Goal: Task Accomplishment & Management: Manage account settings

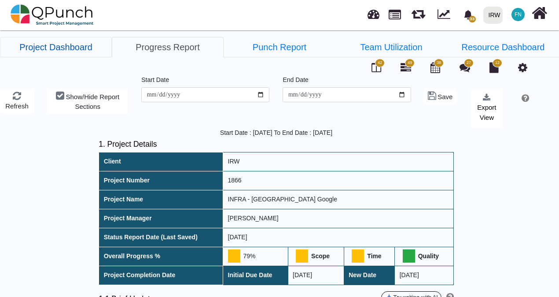
click at [78, 48] on link "Project Dashboard" at bounding box center [56, 47] width 112 height 20
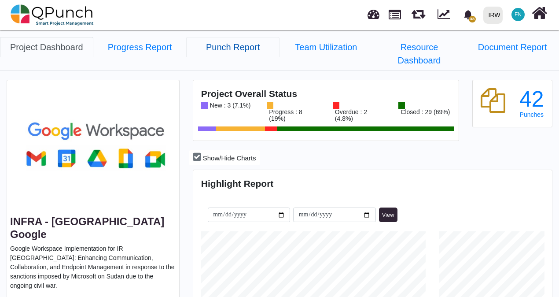
scroll to position [156, 357]
click at [150, 47] on link "Progress Report" at bounding box center [139, 47] width 93 height 20
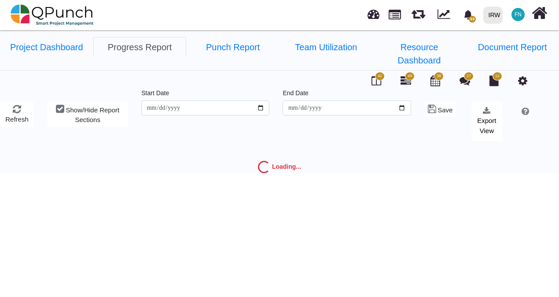
type input "**********"
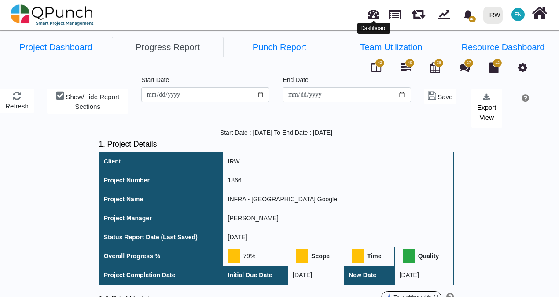
click at [375, 16] on link at bounding box center [374, 13] width 12 height 15
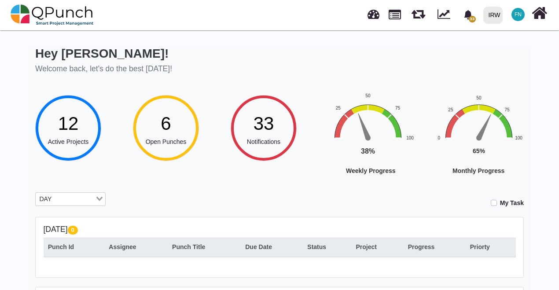
click at [80, 126] on div "12" at bounding box center [68, 124] width 41 height 28
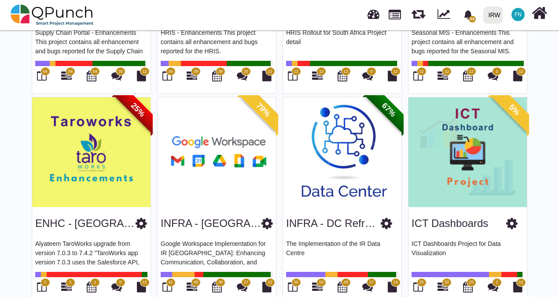
scroll to position [436, 0]
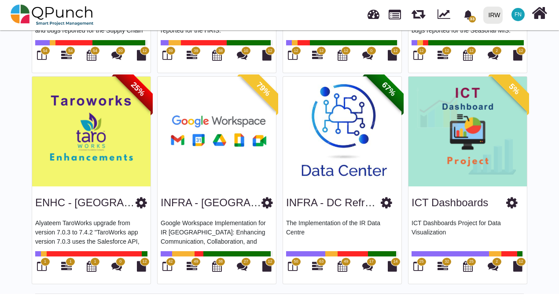
click at [196, 263] on span "49" at bounding box center [196, 261] width 10 height 9
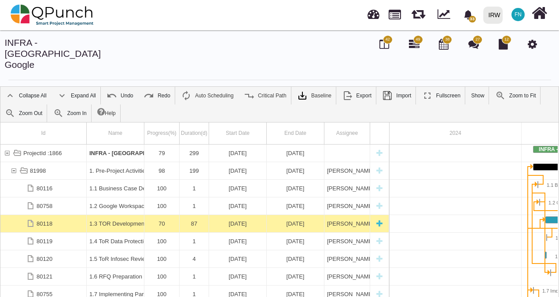
scroll to position [0, 100]
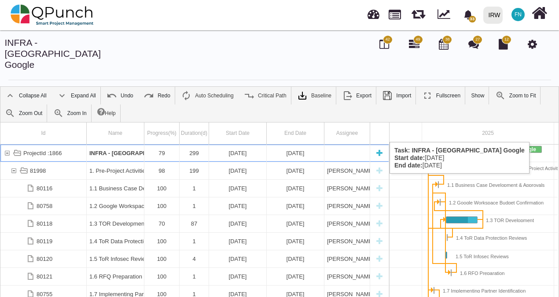
click at [303, 144] on div "[DATE]" at bounding box center [296, 152] width 52 height 17
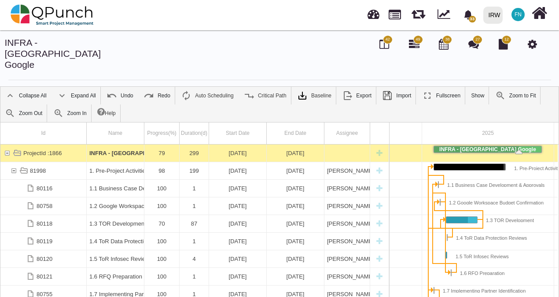
click at [303, 144] on div "[DATE]" at bounding box center [296, 152] width 52 height 17
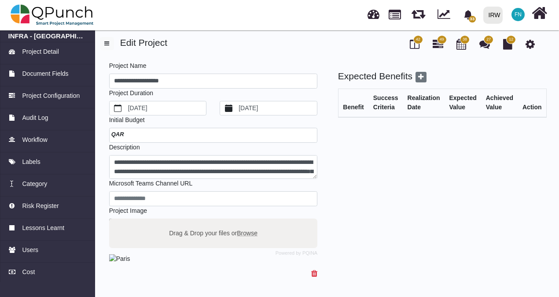
click at [271, 107] on label "9/30/2025" at bounding box center [277, 108] width 80 height 14
click at [237, 107] on button "9/30/2025" at bounding box center [228, 108] width 17 height 14
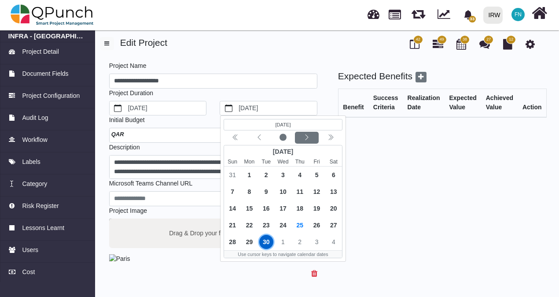
click at [312, 135] on div "Next month" at bounding box center [307, 137] width 21 height 9
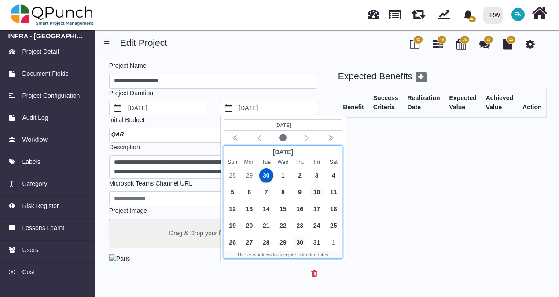
click at [319, 189] on span "10" at bounding box center [317, 192] width 14 height 14
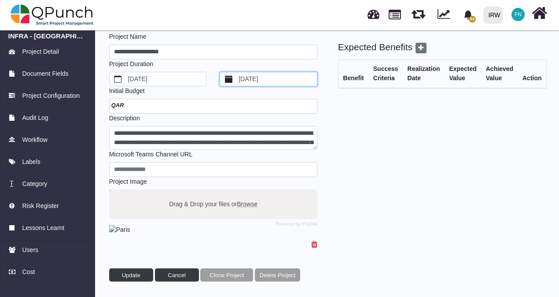
scroll to position [172, 0]
click at [133, 277] on span "Update" at bounding box center [131, 275] width 18 height 7
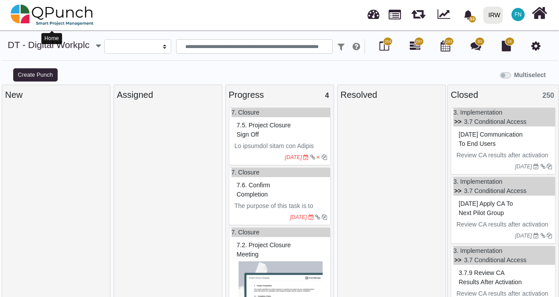
click at [61, 17] on img at bounding box center [52, 15] width 83 height 26
select select
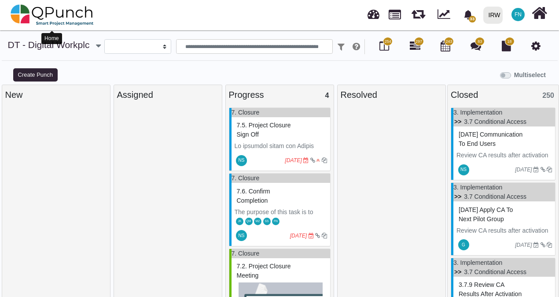
click at [68, 19] on img at bounding box center [52, 15] width 83 height 26
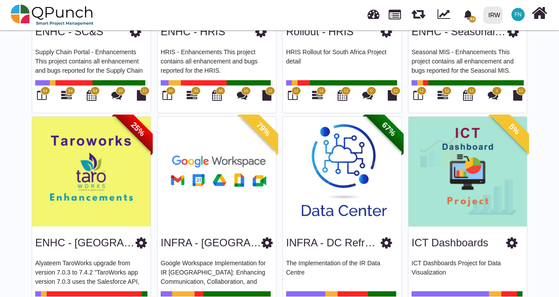
scroll to position [436, 0]
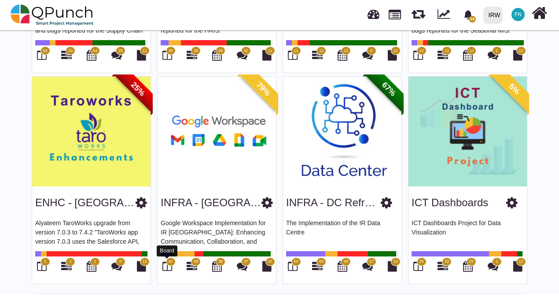
click at [170, 264] on icon at bounding box center [168, 266] width 10 height 11
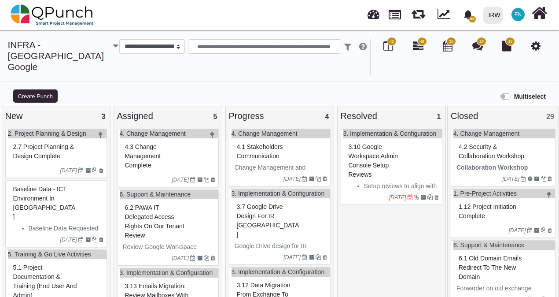
click at [536, 46] on icon at bounding box center [536, 46] width 9 height 11
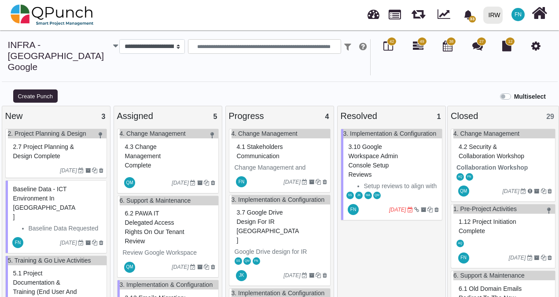
click at [536, 45] on icon at bounding box center [536, 46] width 9 height 11
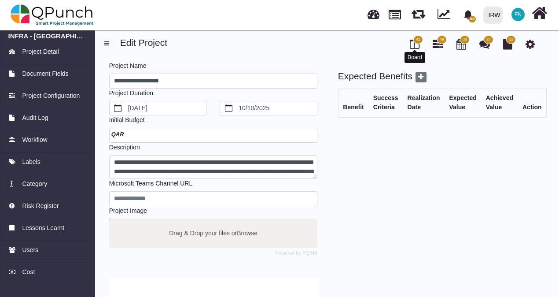
click at [418, 45] on icon at bounding box center [415, 44] width 10 height 11
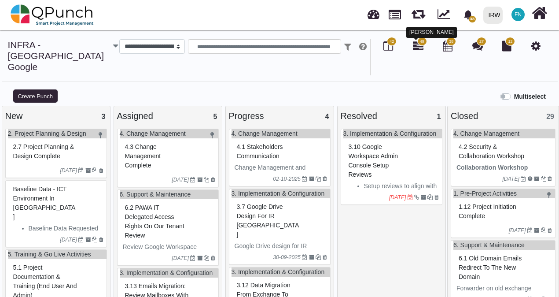
click at [417, 47] on icon at bounding box center [418, 46] width 11 height 11
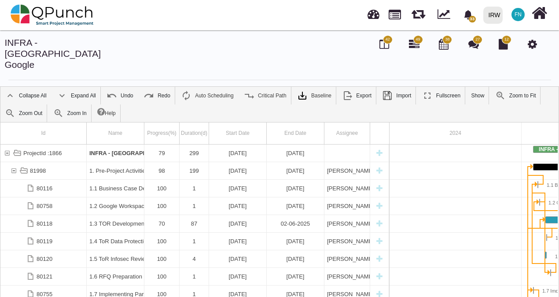
scroll to position [0, 100]
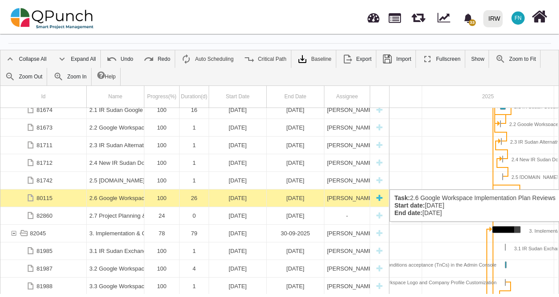
scroll to position [33, 0]
